Goal: Task Accomplishment & Management: Manage account settings

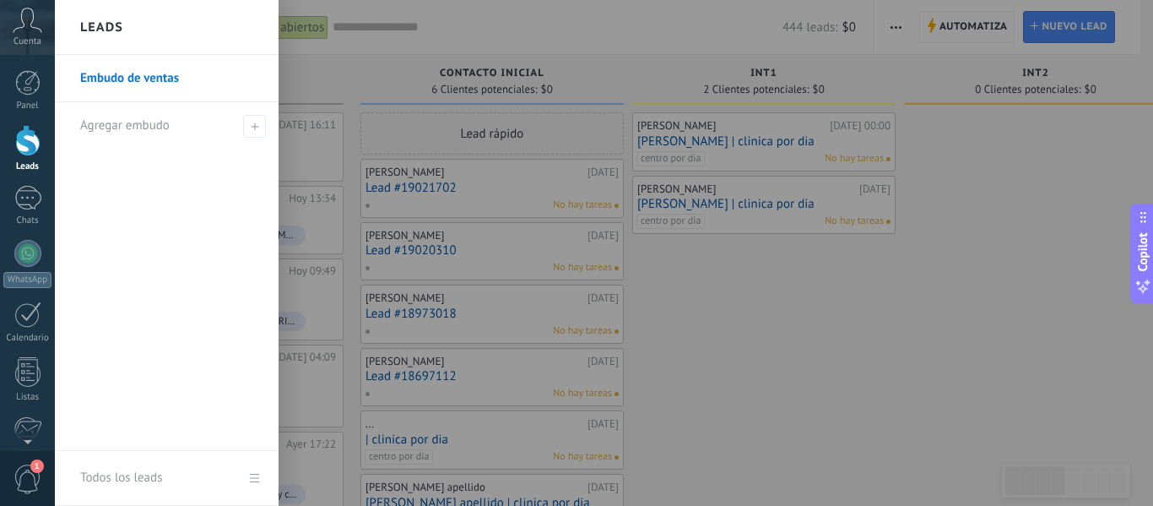
click at [677, 263] on div at bounding box center [631, 253] width 1153 height 506
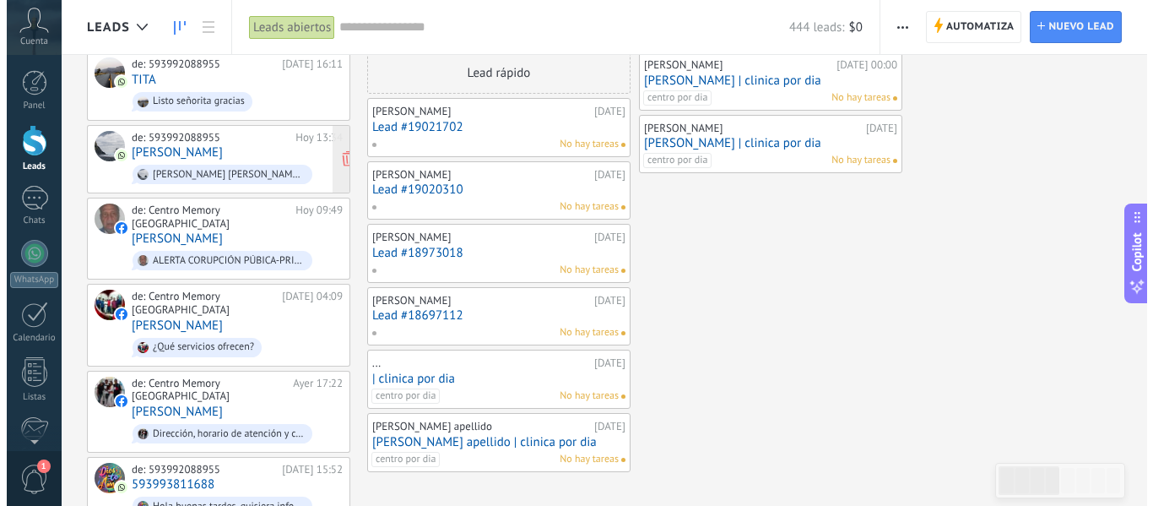
scroll to position [84, 0]
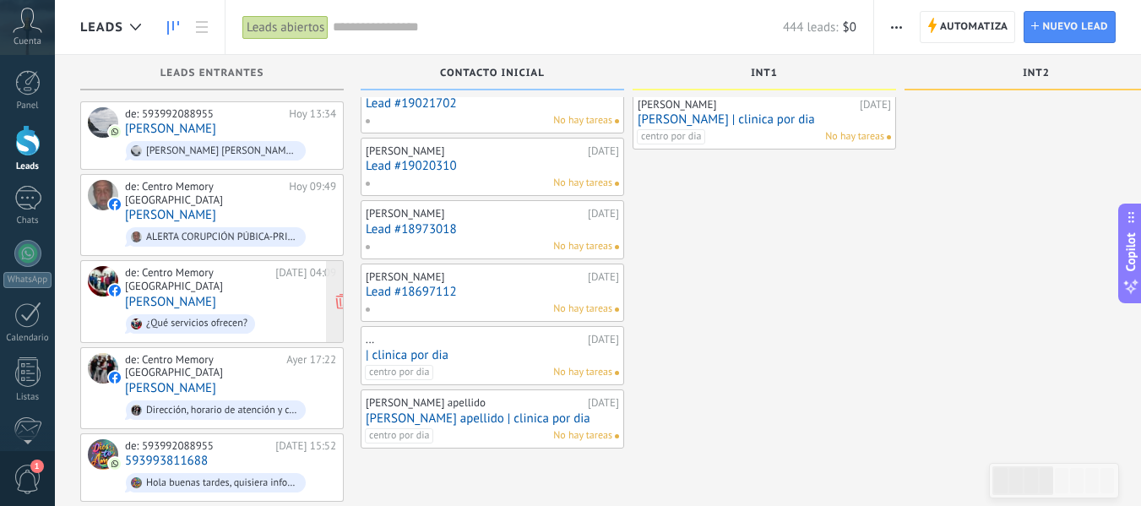
click at [216, 295] on link "[PERSON_NAME]" at bounding box center [170, 302] width 91 height 14
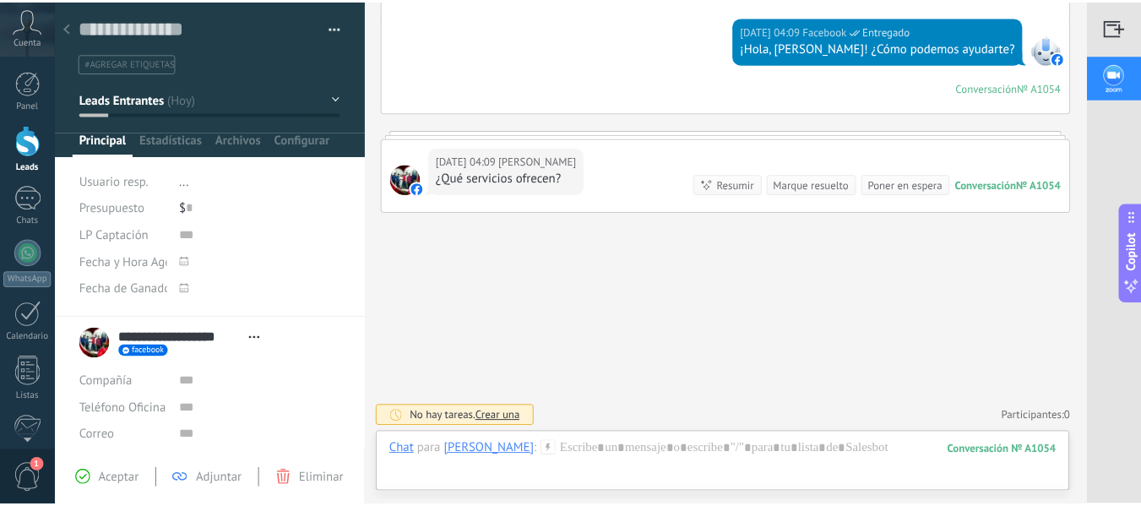
scroll to position [186, 0]
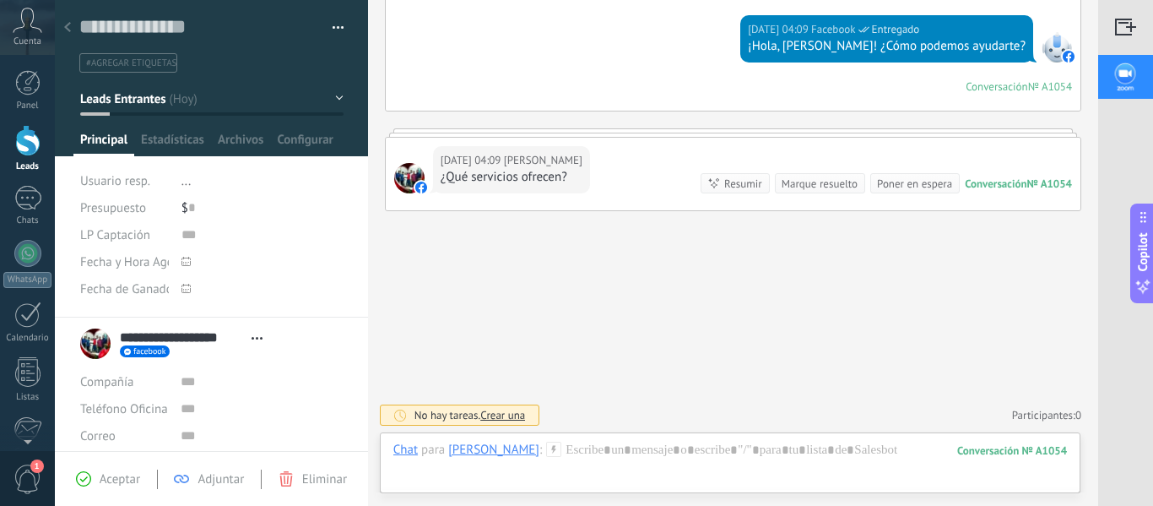
click at [41, 141] on link "Leads" at bounding box center [27, 148] width 55 height 47
